Goal: Book appointment/travel/reservation

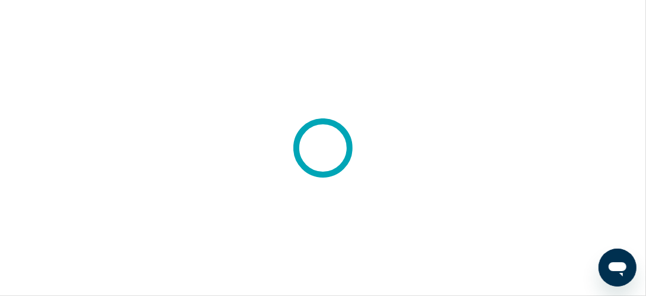
drag, startPoint x: 0, startPoint y: 0, endPoint x: 122, endPoint y: 183, distance: 220.1
click at [122, 183] on div at bounding box center [323, 148] width 646 height 296
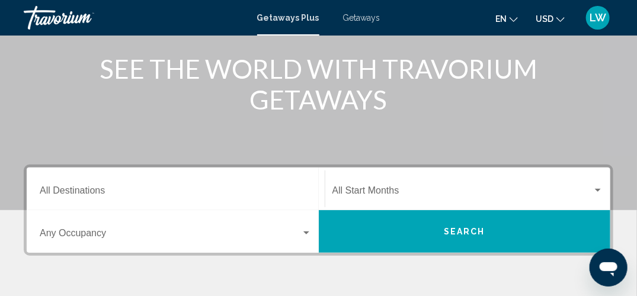
scroll to position [149, 0]
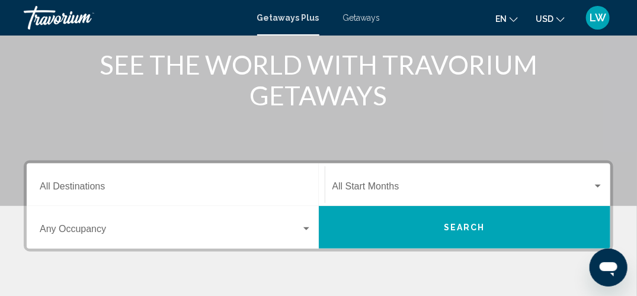
click at [396, 224] on button "Search" at bounding box center [465, 227] width 292 height 43
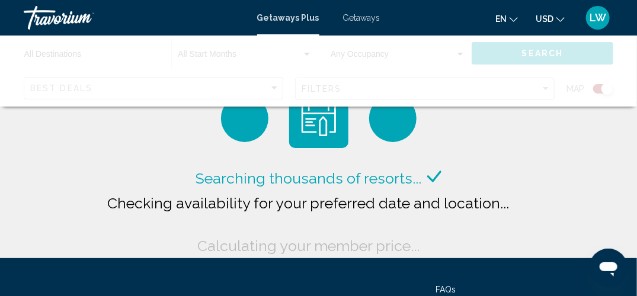
click at [98, 92] on div "Main content" at bounding box center [318, 71] width 637 height 71
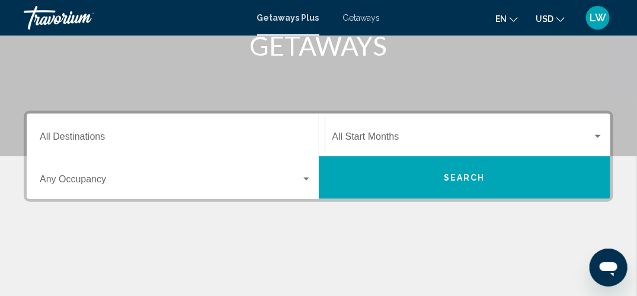
scroll to position [203, 0]
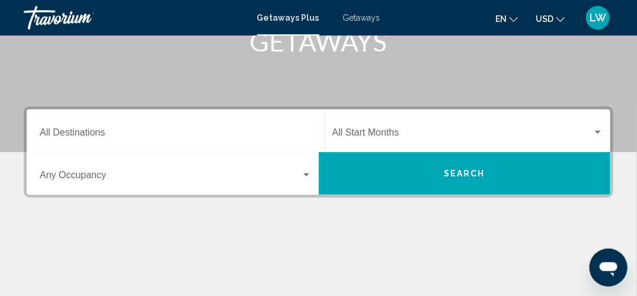
click at [101, 130] on input "Destination All Destinations" at bounding box center [176, 135] width 272 height 11
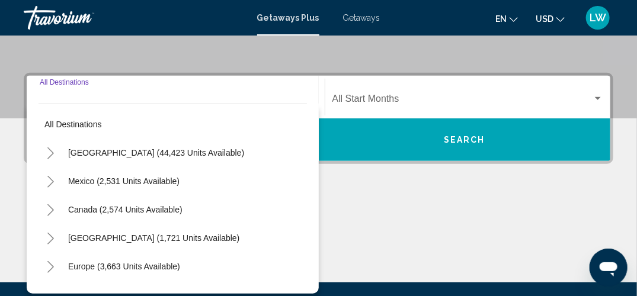
scroll to position [271, 0]
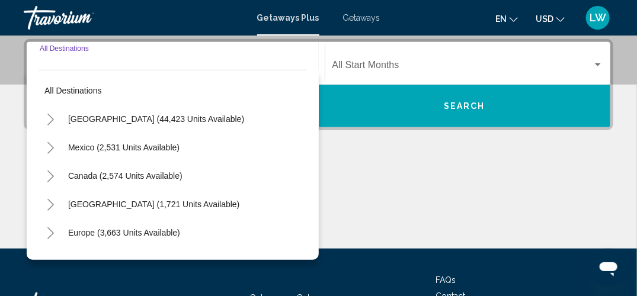
click at [54, 147] on icon "Toggle Mexico (2,531 units available)" at bounding box center [50, 148] width 9 height 12
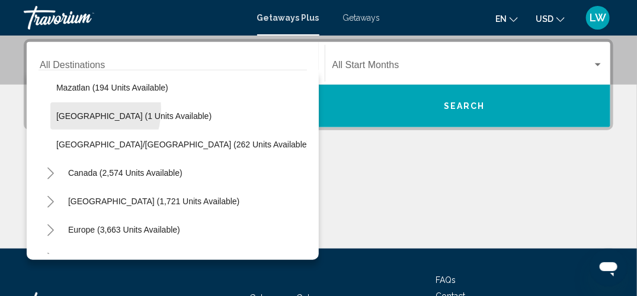
scroll to position [290, 0]
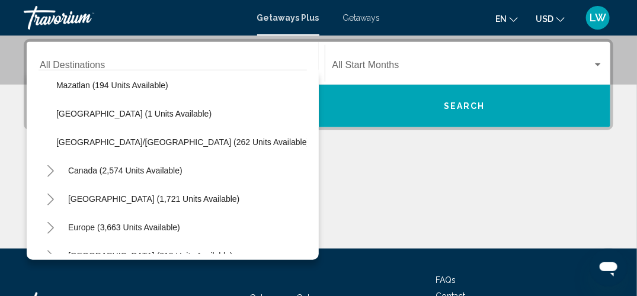
click at [50, 196] on icon "Toggle Caribbean & Atlantic Islands (1,721 units available)" at bounding box center [50, 200] width 9 height 12
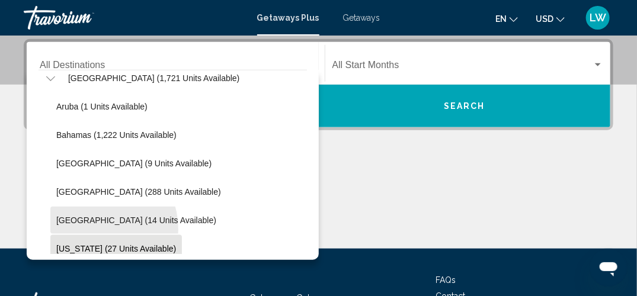
scroll to position [402, 0]
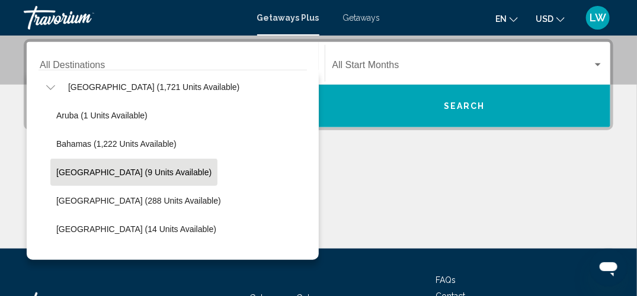
click at [167, 173] on span "[GEOGRAPHIC_DATA] (9 units available)" at bounding box center [133, 172] width 155 height 9
type input "**********"
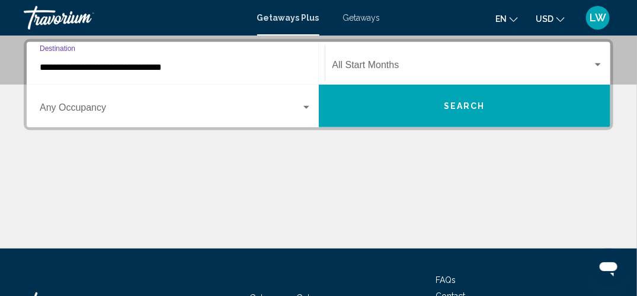
click at [389, 106] on button "Search" at bounding box center [465, 106] width 292 height 43
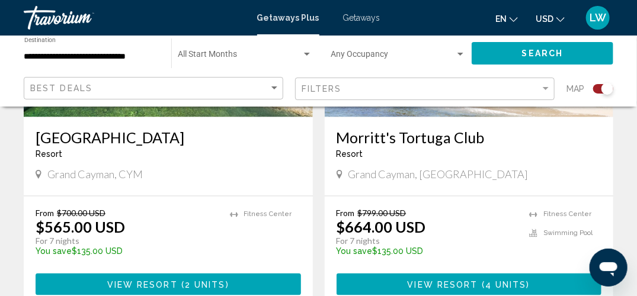
scroll to position [600, 0]
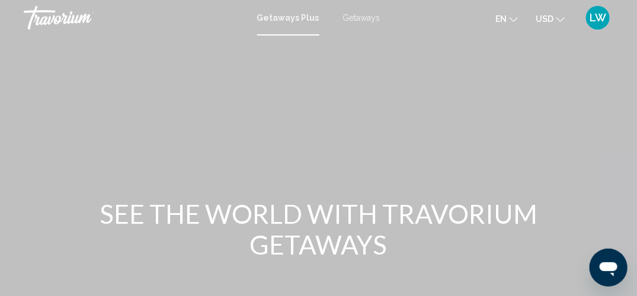
click at [281, 15] on span "Getaways Plus" at bounding box center [288, 17] width 62 height 9
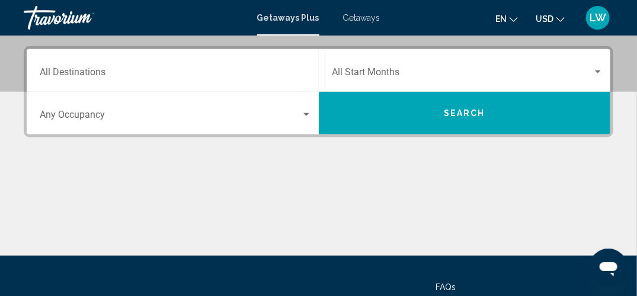
scroll to position [264, 0]
click at [91, 72] on input "Destination All Destinations" at bounding box center [176, 74] width 272 height 11
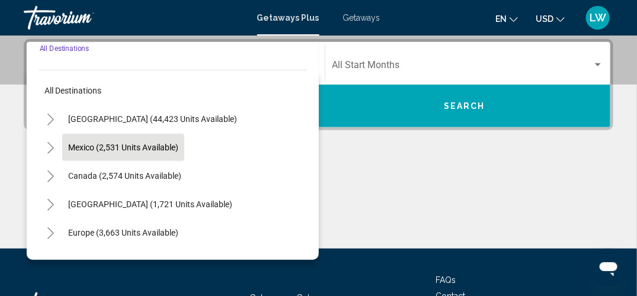
click at [81, 149] on span "Mexico (2,531 units available)" at bounding box center [123, 147] width 110 height 9
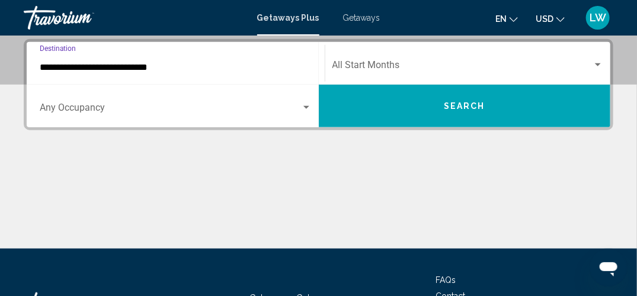
click at [72, 71] on input "**********" at bounding box center [176, 67] width 272 height 11
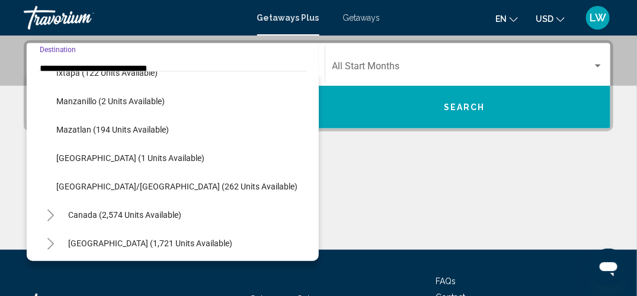
scroll to position [248, 0]
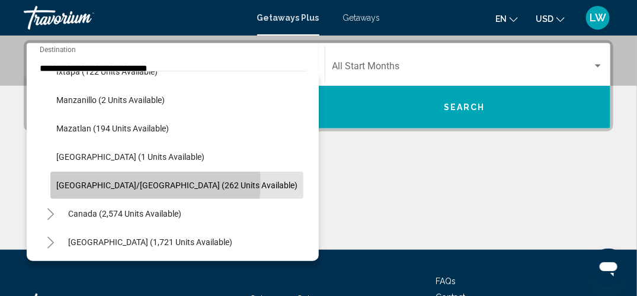
click at [155, 183] on span "[GEOGRAPHIC_DATA]/[GEOGRAPHIC_DATA] (262 units available)" at bounding box center [176, 185] width 241 height 9
type input "**********"
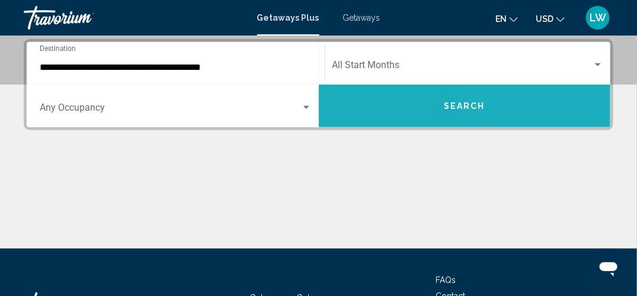
click at [510, 100] on button "Search" at bounding box center [465, 106] width 292 height 43
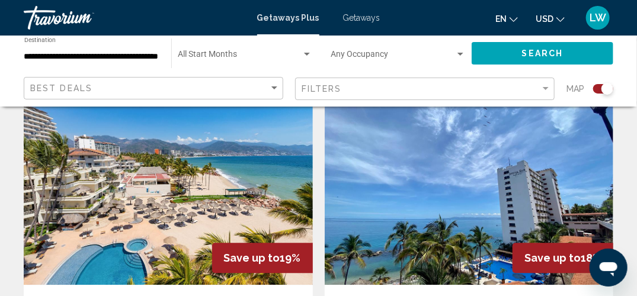
scroll to position [857, 0]
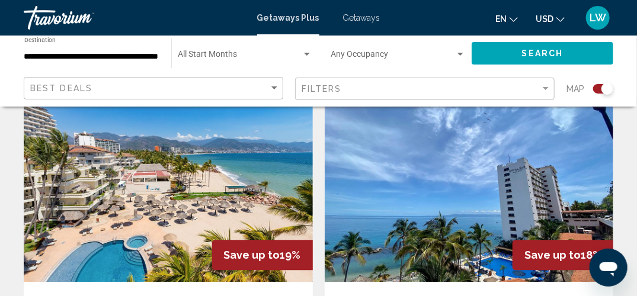
click at [95, 202] on img "Main content" at bounding box center [168, 187] width 289 height 190
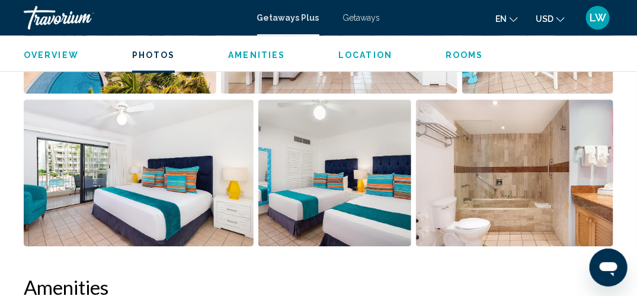
scroll to position [910, 0]
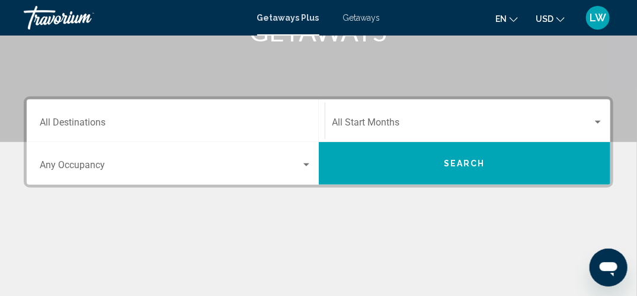
scroll to position [231, 0]
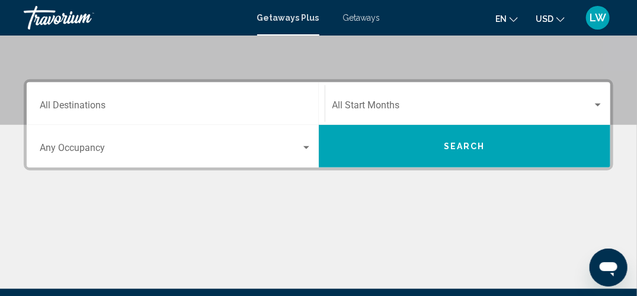
click at [88, 104] on input "Destination All Destinations" at bounding box center [176, 108] width 272 height 11
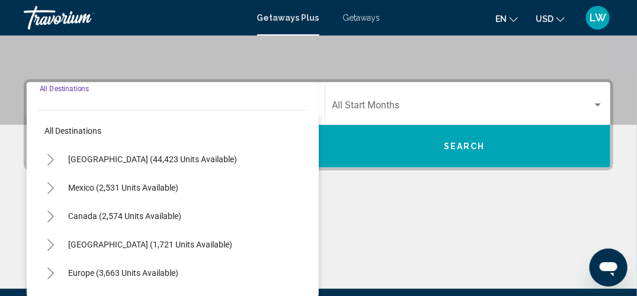
scroll to position [271, 0]
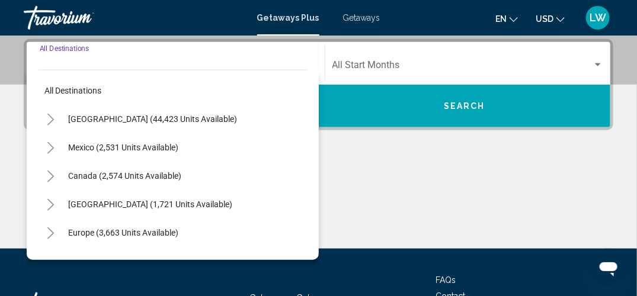
click at [55, 119] on button "Toggle United States (44,423 units available)" at bounding box center [51, 119] width 24 height 24
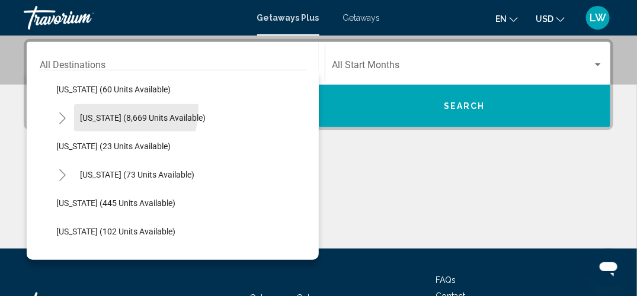
scroll to position [204, 0]
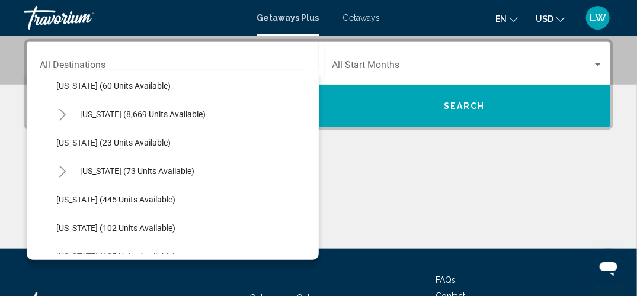
click at [64, 112] on icon "Toggle Florida (8,669 units available)" at bounding box center [62, 115] width 9 height 12
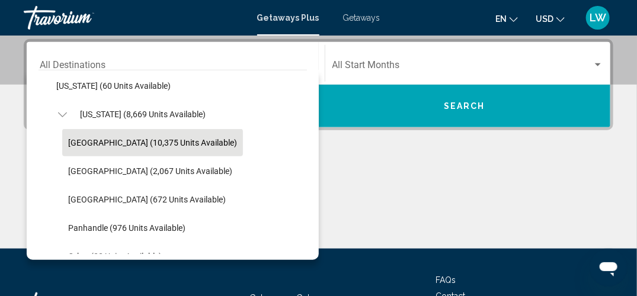
click at [129, 139] on span "[GEOGRAPHIC_DATA] (10,375 units available)" at bounding box center [152, 142] width 169 height 9
type input "**********"
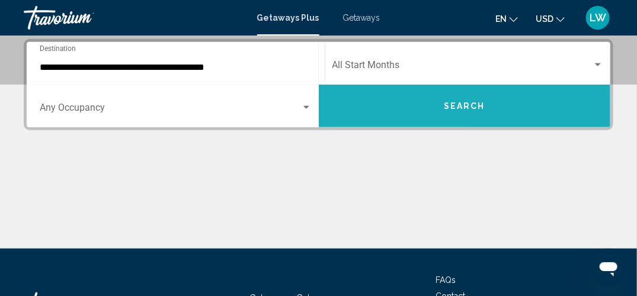
click at [472, 106] on span "Search" at bounding box center [464, 106] width 41 height 9
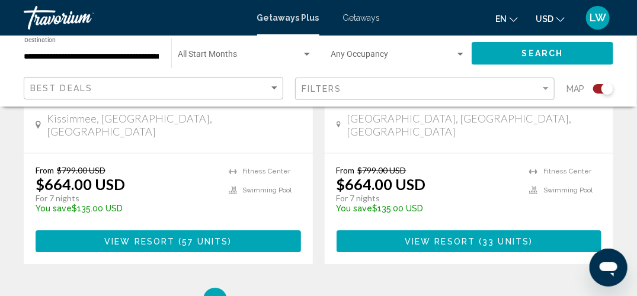
scroll to position [2820, 0]
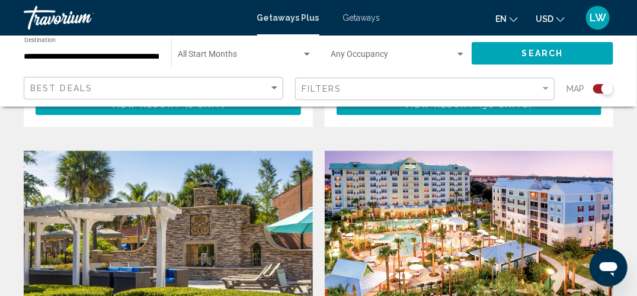
scroll to position [2101, 0]
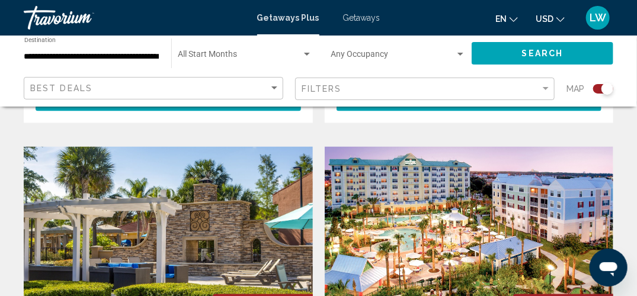
click at [81, 181] on img "Main content" at bounding box center [168, 242] width 289 height 190
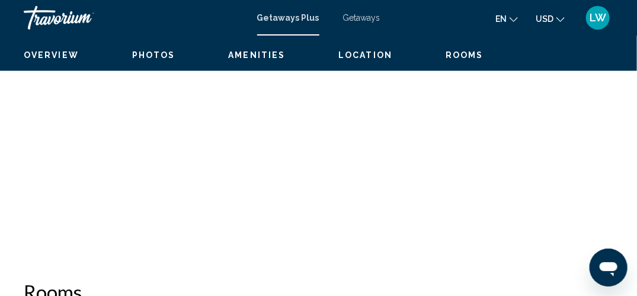
scroll to position [169, 0]
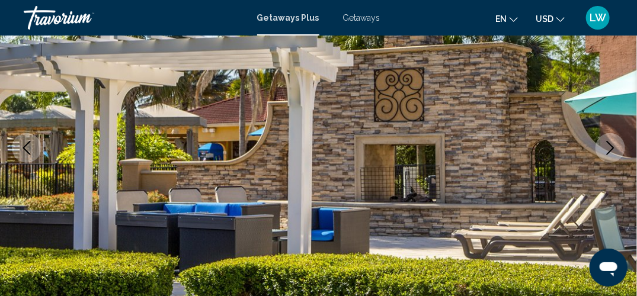
click at [613, 153] on icon "Next image" at bounding box center [610, 148] width 14 height 14
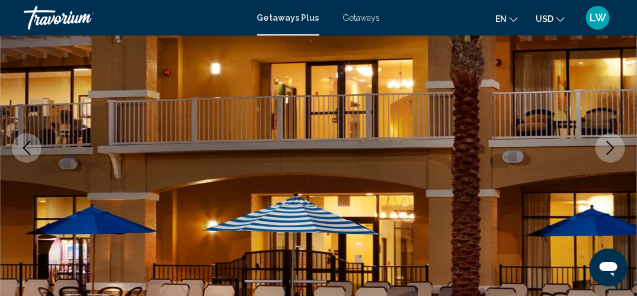
click at [613, 153] on icon "Next image" at bounding box center [610, 148] width 14 height 14
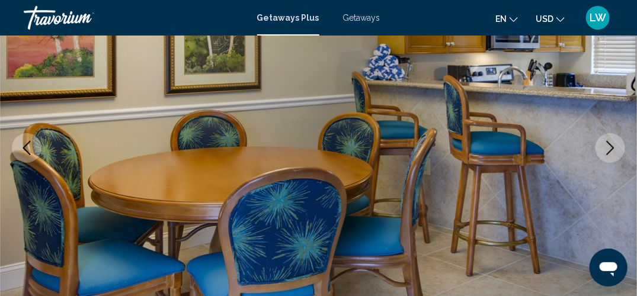
click at [613, 153] on icon "Next image" at bounding box center [610, 148] width 14 height 14
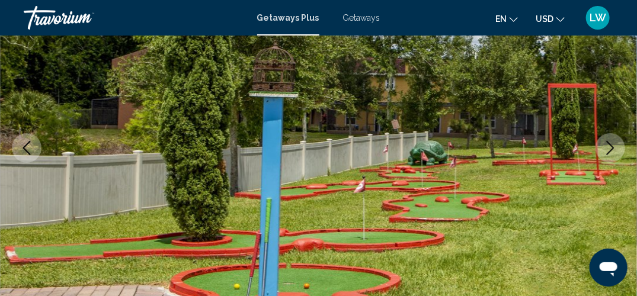
click at [613, 153] on icon "Next image" at bounding box center [610, 148] width 14 height 14
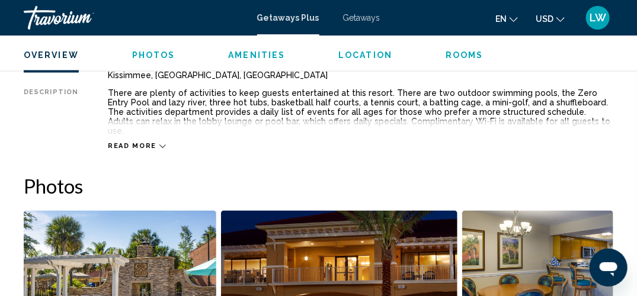
scroll to position [648, 0]
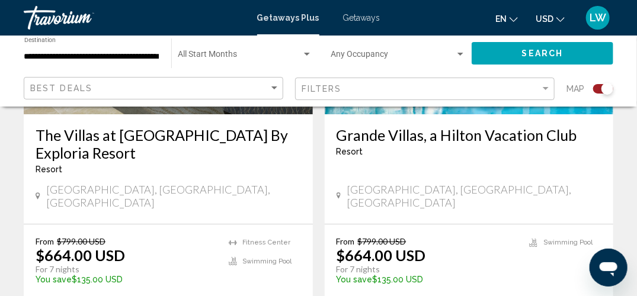
scroll to position [2755, 0]
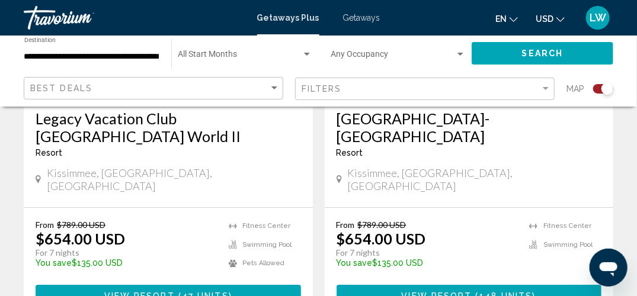
scroll to position [2789, 0]
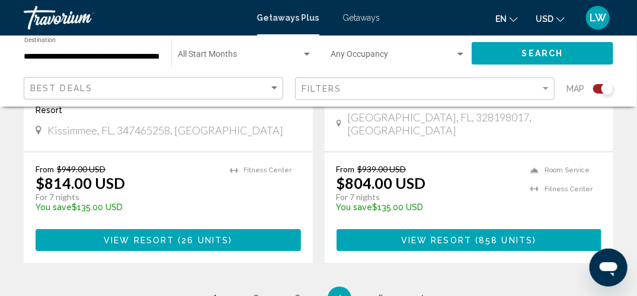
scroll to position [2806, 0]
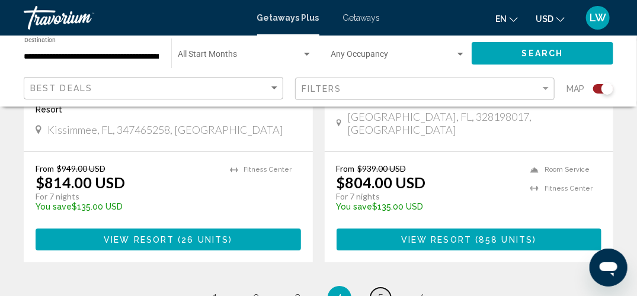
click at [380, 292] on span "5" at bounding box center [381, 298] width 6 height 13
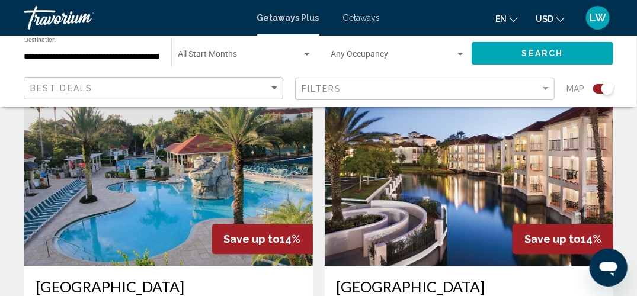
scroll to position [870, 0]
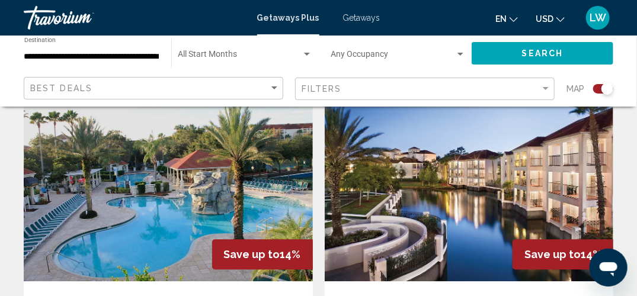
click at [385, 193] on img "Main content" at bounding box center [469, 187] width 289 height 190
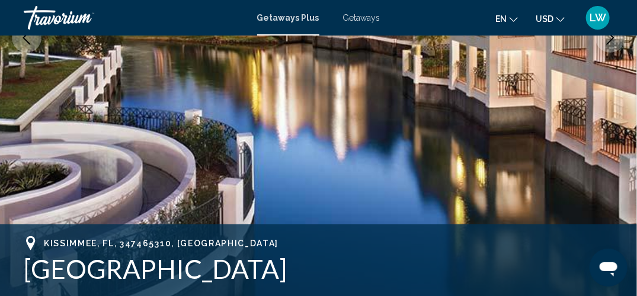
scroll to position [276, 0]
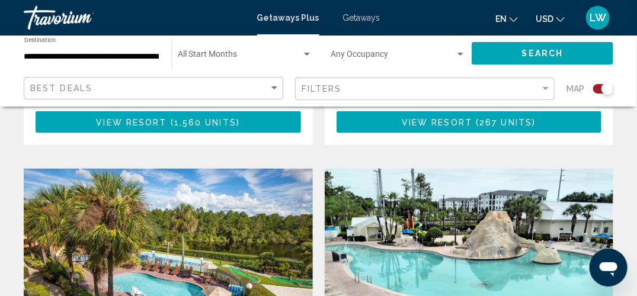
scroll to position [2014, 0]
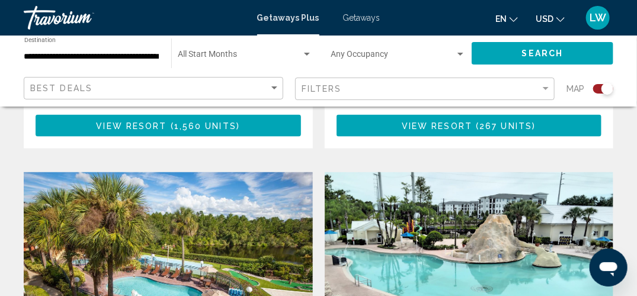
click at [427, 212] on img "Main content" at bounding box center [469, 267] width 289 height 190
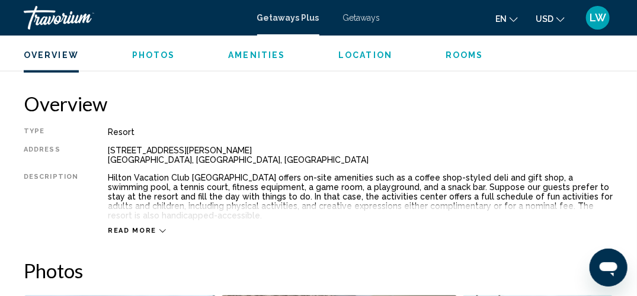
scroll to position [566, 0]
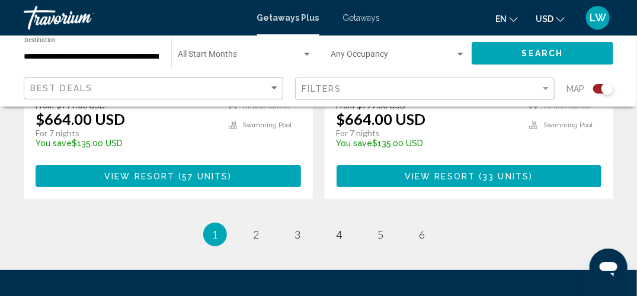
scroll to position [2853, 0]
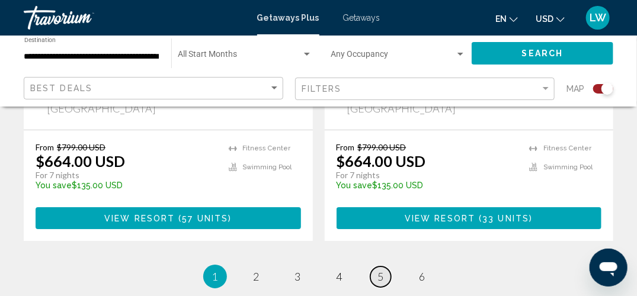
click at [381, 270] on span "5" at bounding box center [381, 276] width 6 height 13
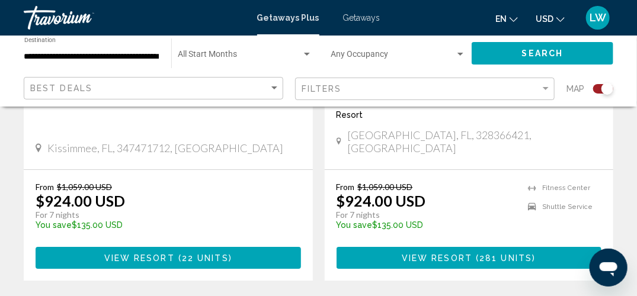
scroll to position [2752, 0]
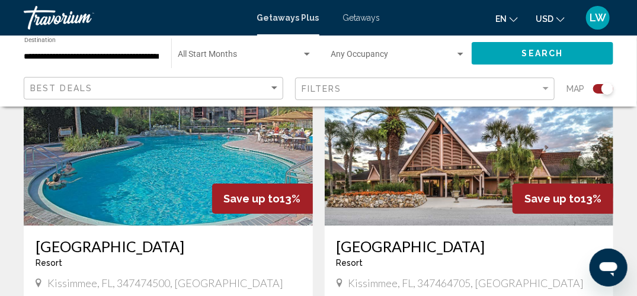
scroll to position [1299, 0]
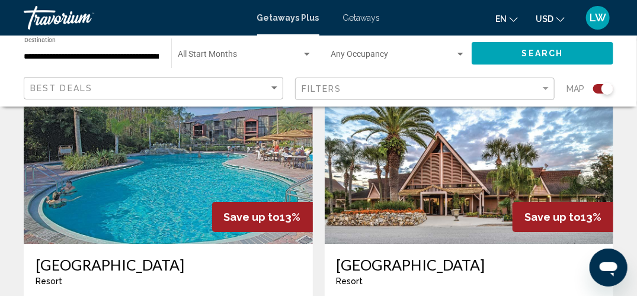
click at [376, 204] on img "Main content" at bounding box center [469, 150] width 289 height 190
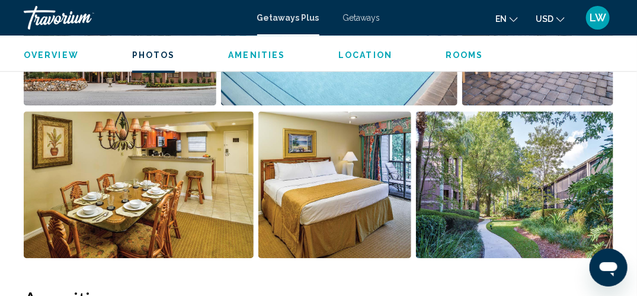
scroll to position [915, 0]
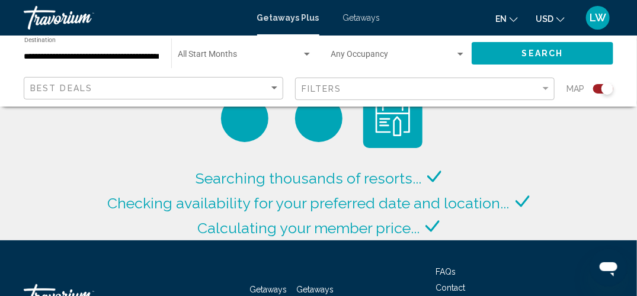
click at [55, 57] on input "**********" at bounding box center [91, 56] width 135 height 9
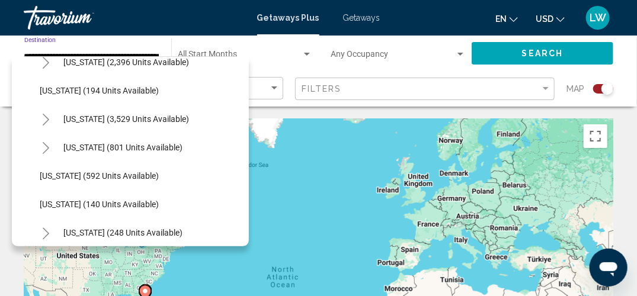
scroll to position [814, 2]
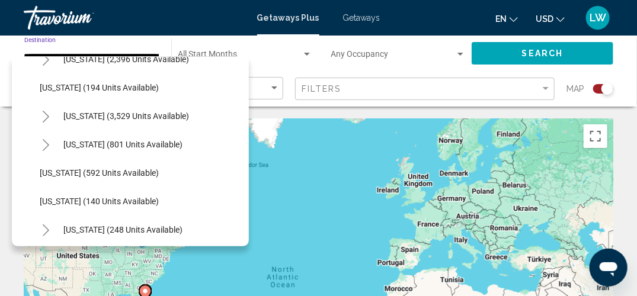
click at [46, 119] on icon "Toggle Nevada (3,529 units available)" at bounding box center [45, 117] width 9 height 12
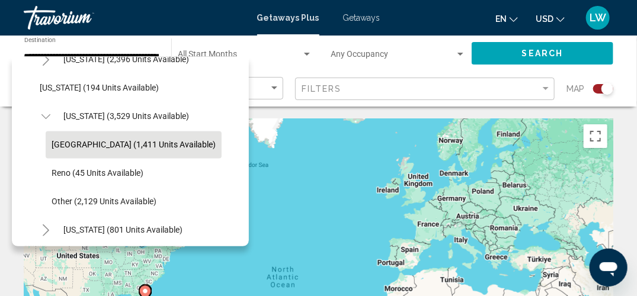
click at [58, 152] on button "[GEOGRAPHIC_DATA] (1,411 units available)" at bounding box center [134, 144] width 176 height 27
type input "**********"
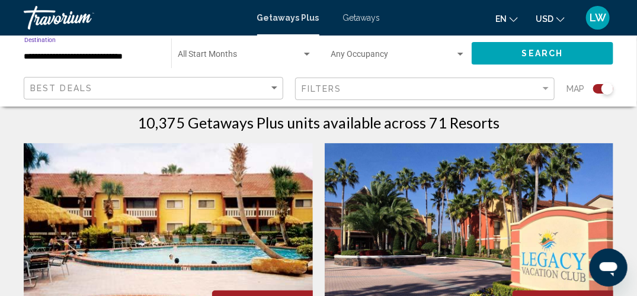
scroll to position [376, 0]
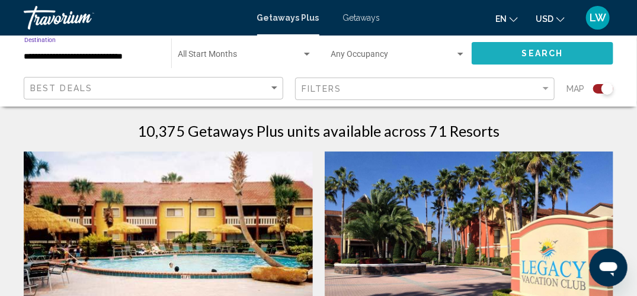
click at [559, 52] on span "Search" at bounding box center [542, 53] width 41 height 9
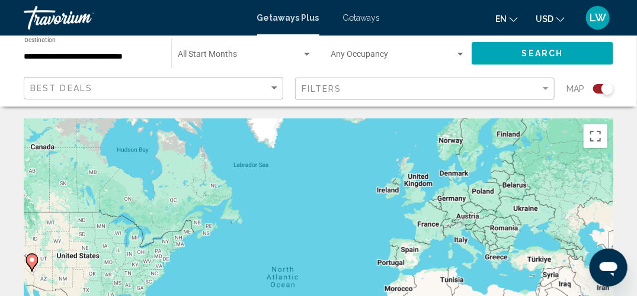
click at [605, 91] on div "Search widget" at bounding box center [608, 89] width 12 height 12
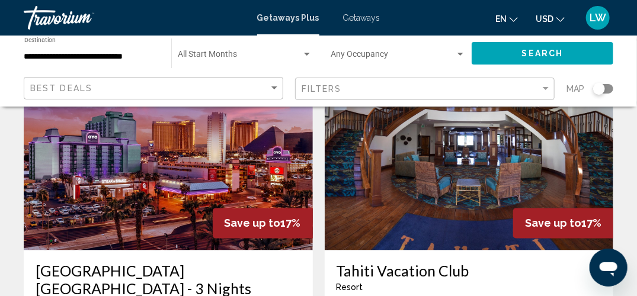
scroll to position [535, 0]
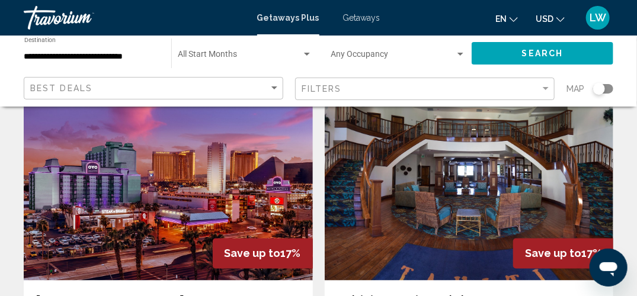
click at [69, 186] on img "Main content" at bounding box center [168, 186] width 289 height 190
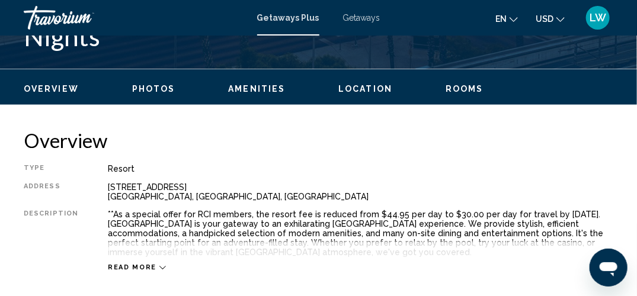
scroll to position [529, 0]
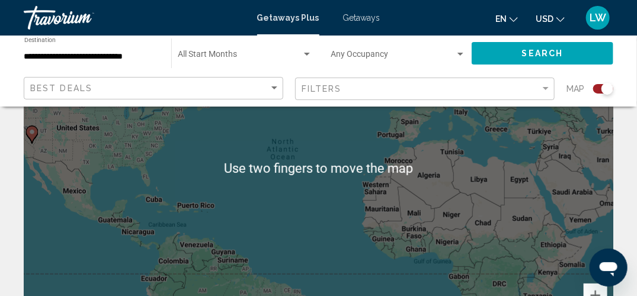
scroll to position [128, 0]
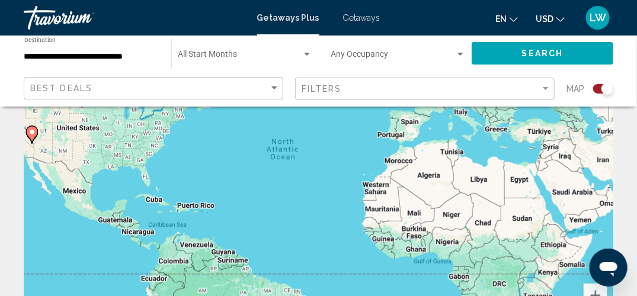
click at [603, 88] on div "Search widget" at bounding box center [608, 89] width 12 height 12
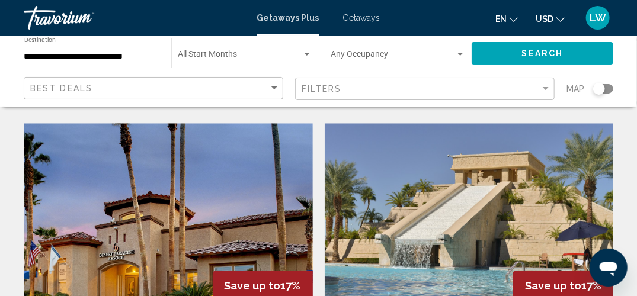
scroll to position [906, 0]
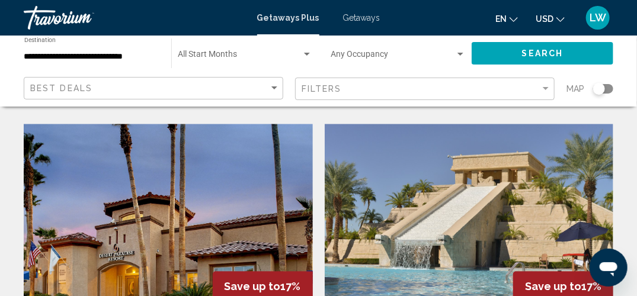
click at [401, 221] on img "Main content" at bounding box center [469, 219] width 289 height 190
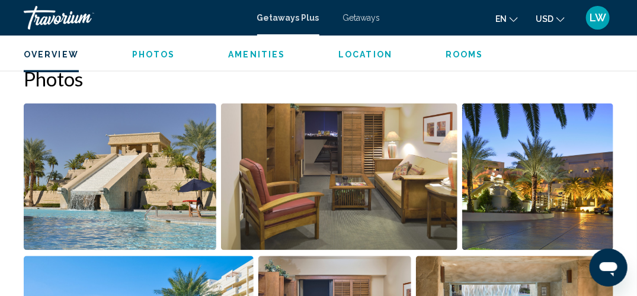
scroll to position [694, 0]
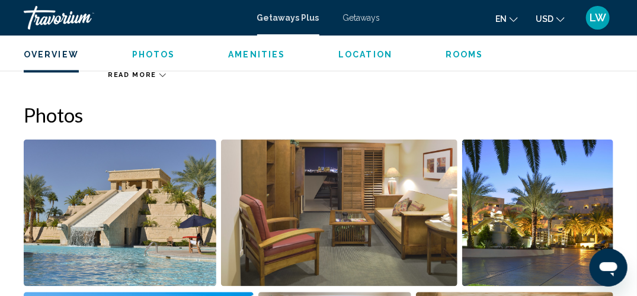
click at [455, 53] on span "Rooms" at bounding box center [465, 54] width 38 height 9
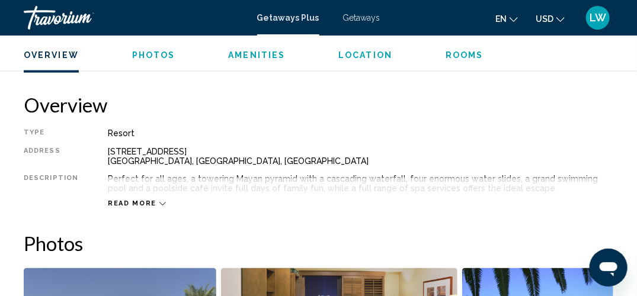
scroll to position [563, 0]
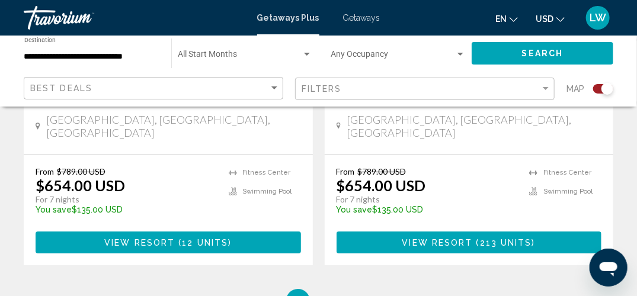
scroll to position [2806, 0]
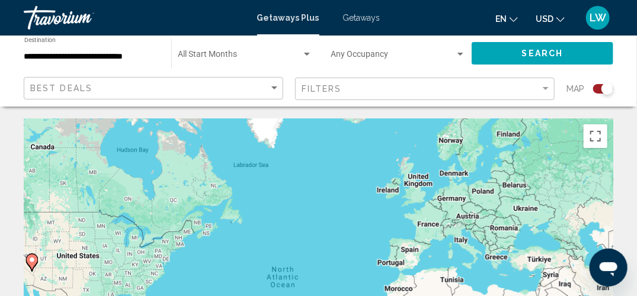
click at [603, 89] on div "Search widget" at bounding box center [608, 89] width 12 height 12
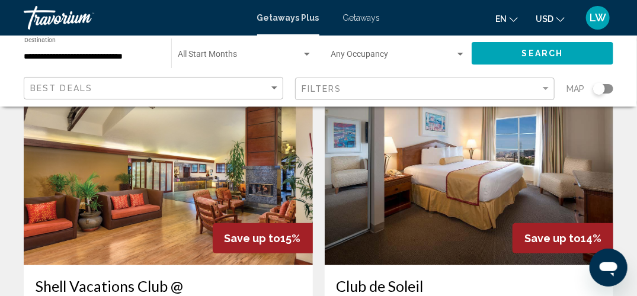
scroll to position [83, 0]
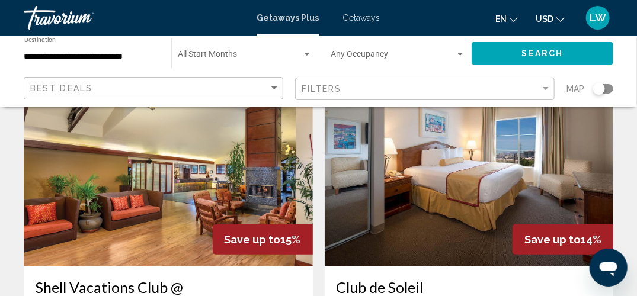
click at [76, 200] on img "Main content" at bounding box center [168, 172] width 289 height 190
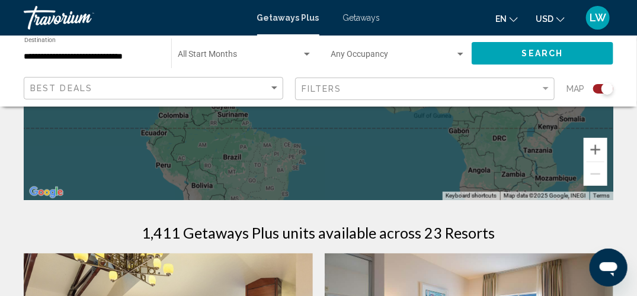
scroll to position [277, 0]
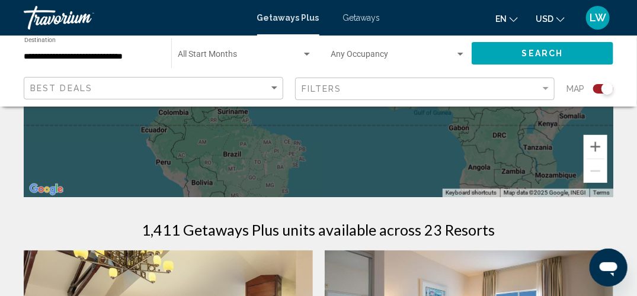
click at [605, 92] on div "Search widget" at bounding box center [608, 89] width 12 height 12
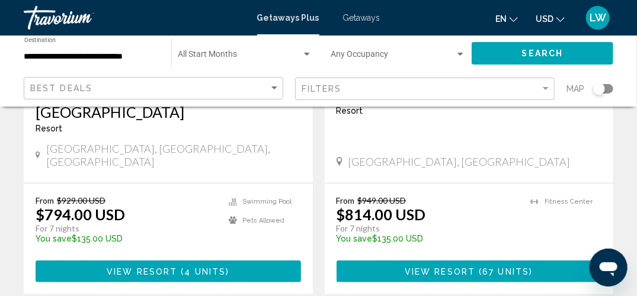
scroll to position [0, 0]
